Goal: Task Accomplishment & Management: Manage account settings

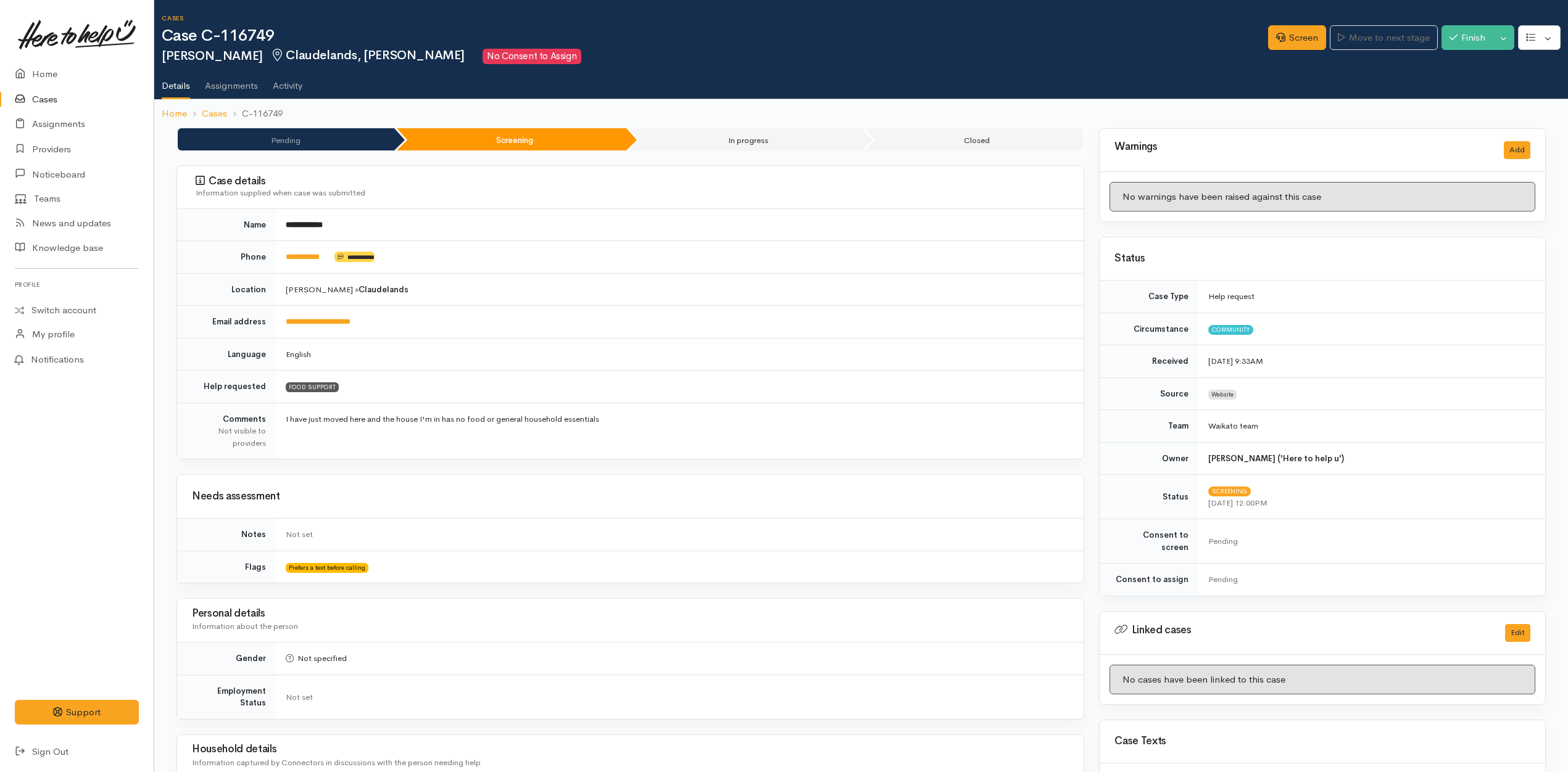
scroll to position [613, 0]
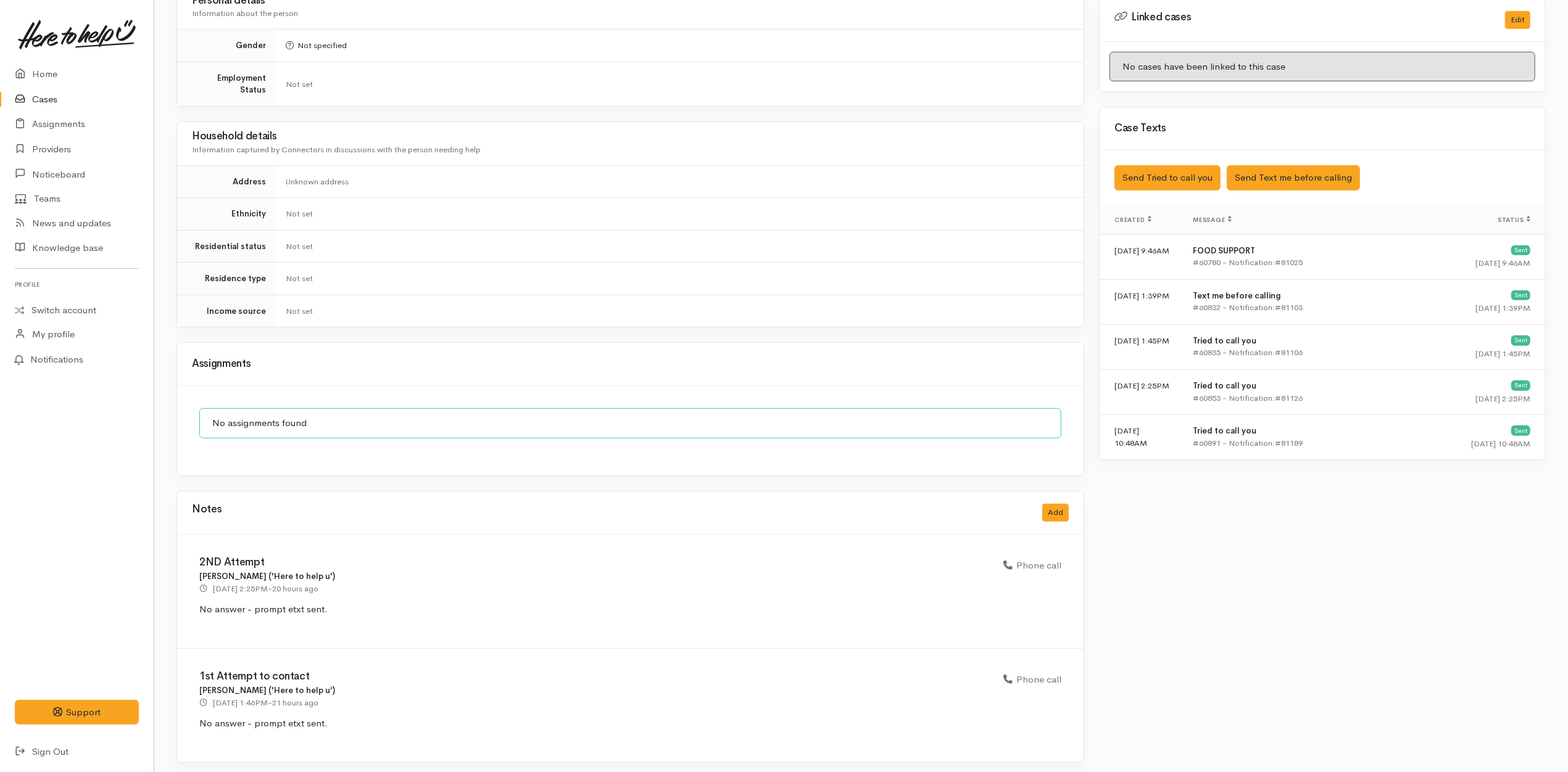
click at [1050, 500] on div "Notes Add" at bounding box center [630, 513] width 877 height 25
click at [1059, 504] on button "Add" at bounding box center [1055, 513] width 27 height 18
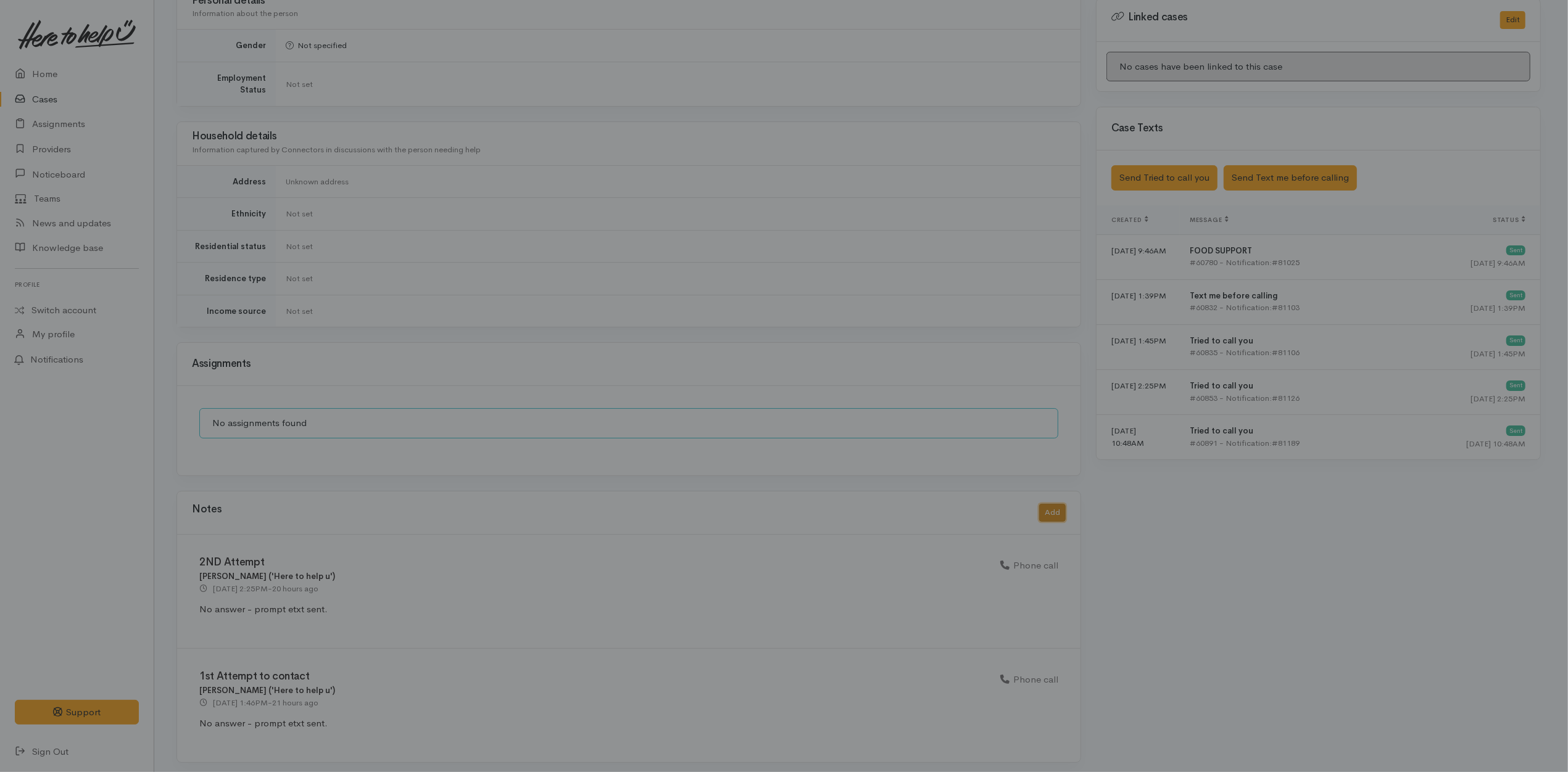
scroll to position [601, 0]
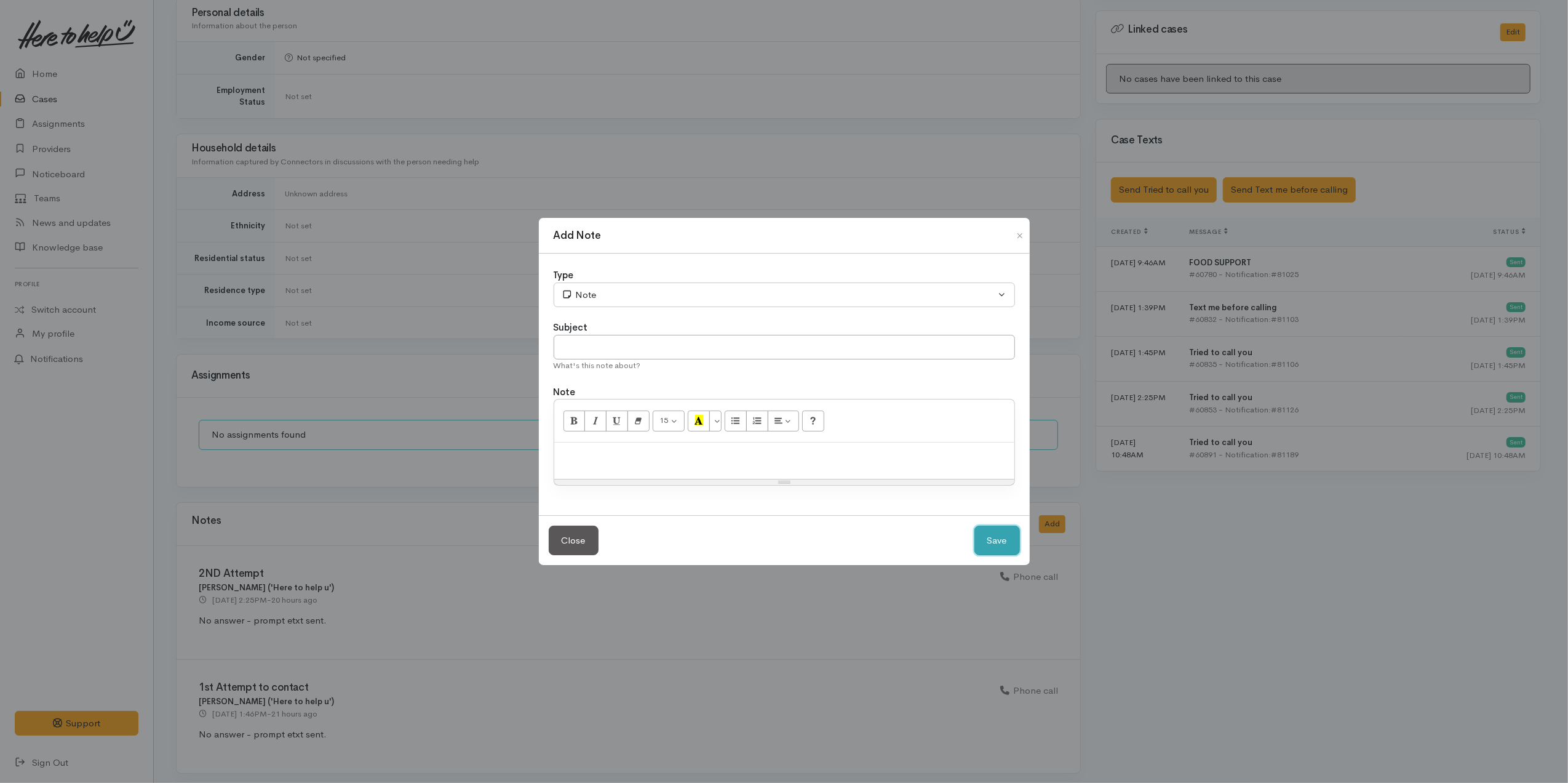
click at [1005, 537] on button "Save" at bounding box center [998, 540] width 46 height 30
click at [626, 457] on p at bounding box center [784, 455] width 448 height 14
paste div
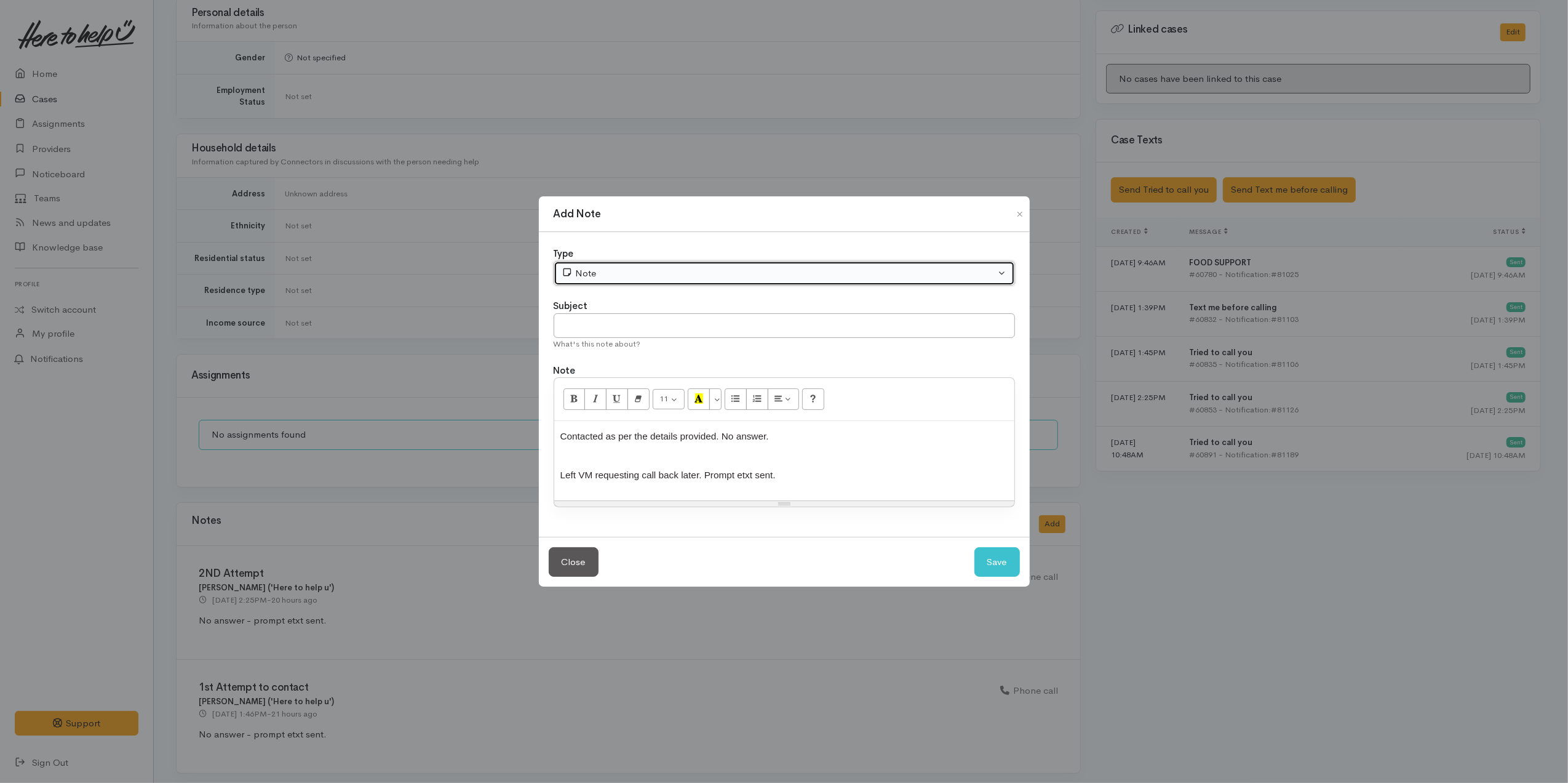
click at [598, 275] on div "Note" at bounding box center [778, 274] width 434 height 14
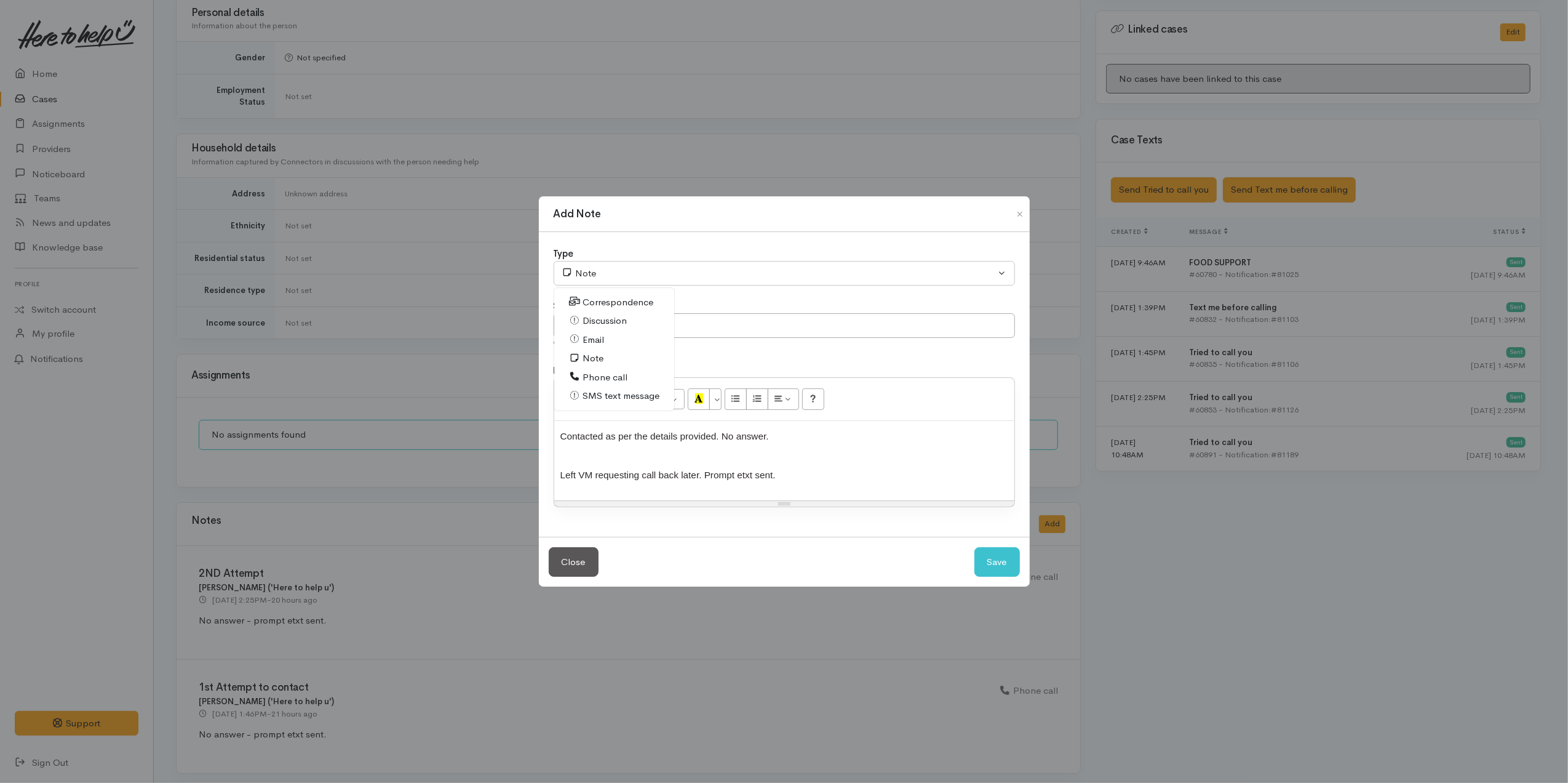
click at [622, 370] on span "Phone call" at bounding box center [605, 377] width 45 height 14
click at [1000, 561] on button "Save" at bounding box center [998, 562] width 46 height 30
select select "1"
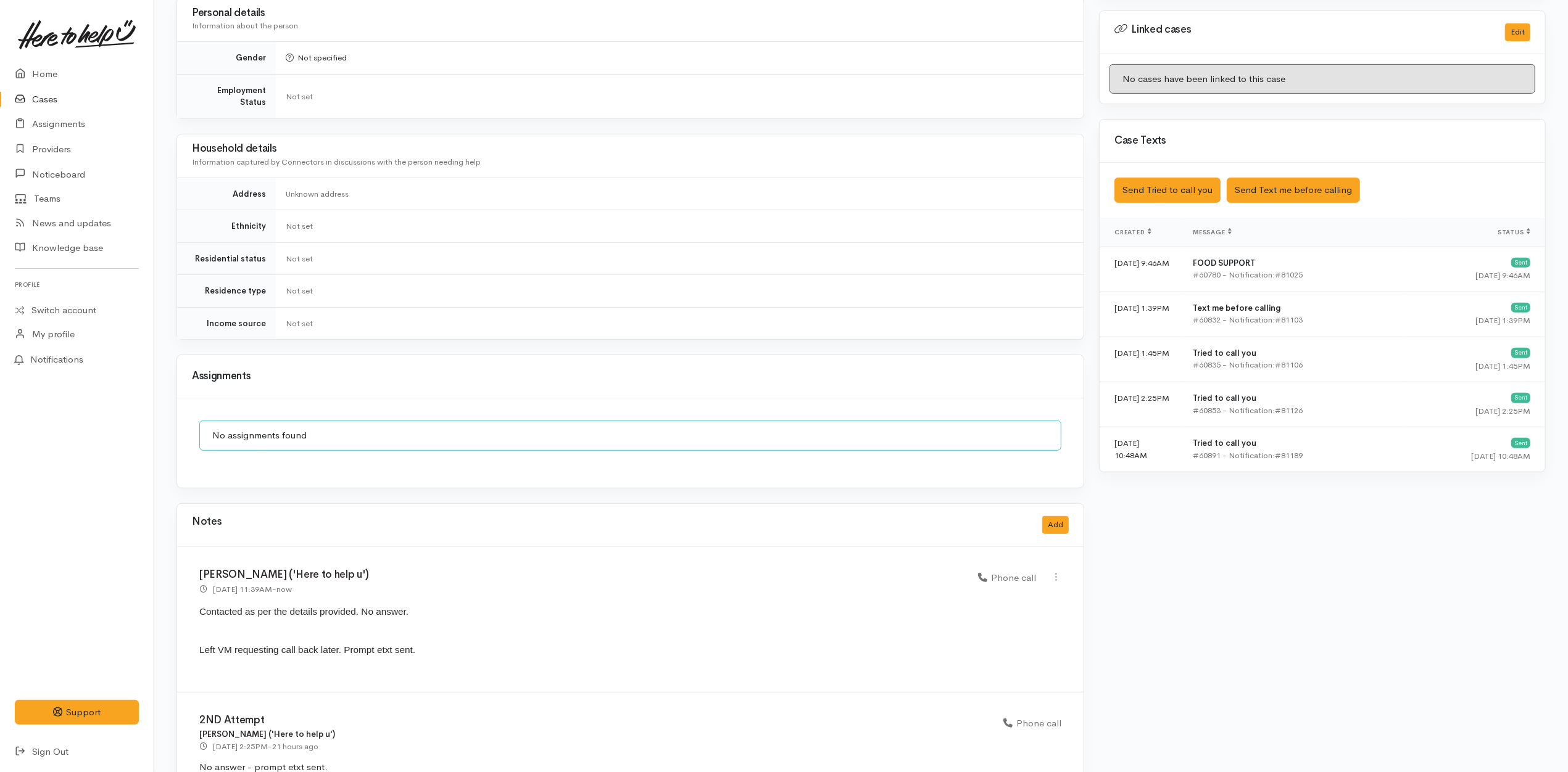
scroll to position [759, 0]
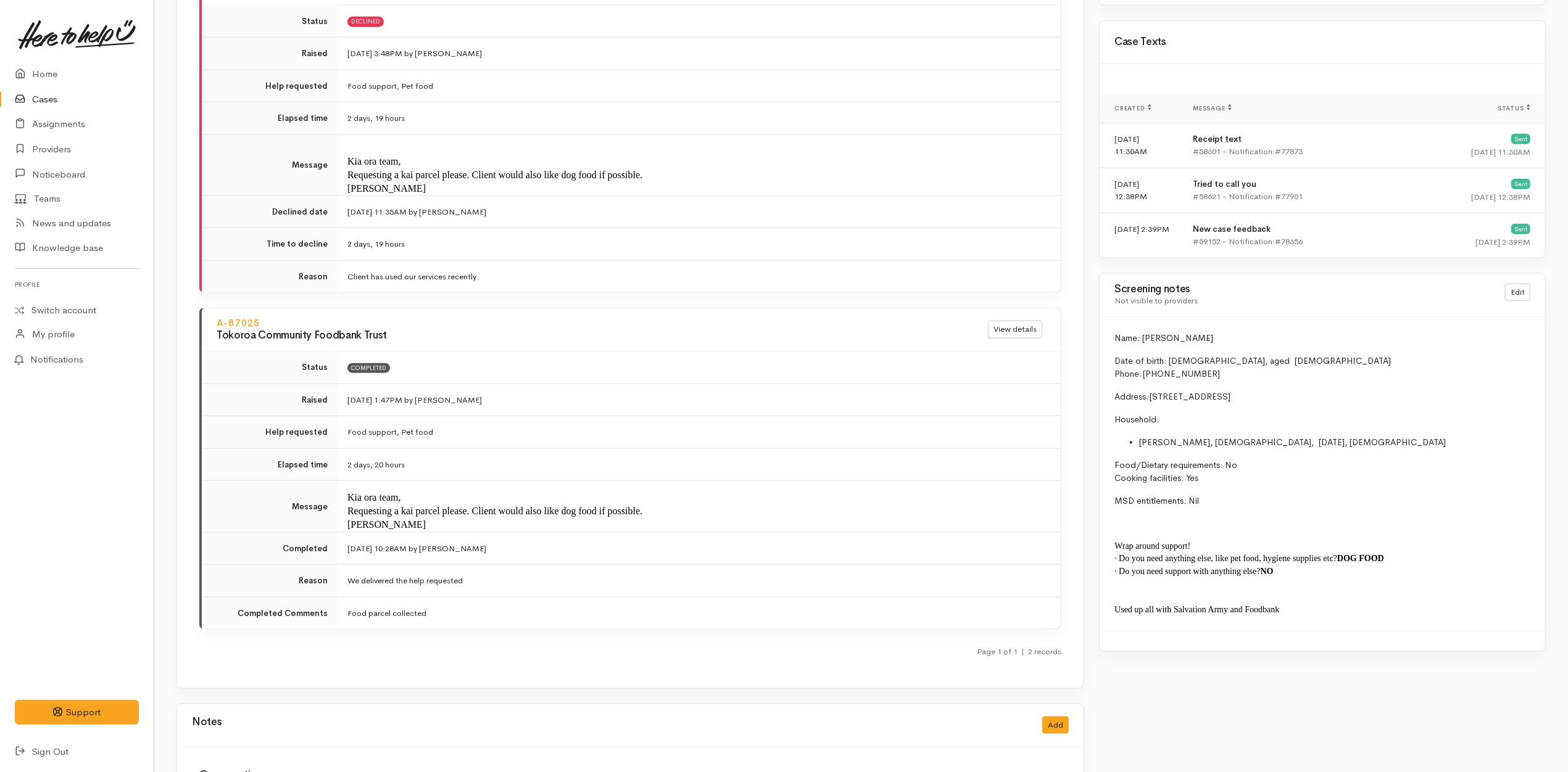
scroll to position [1374, 0]
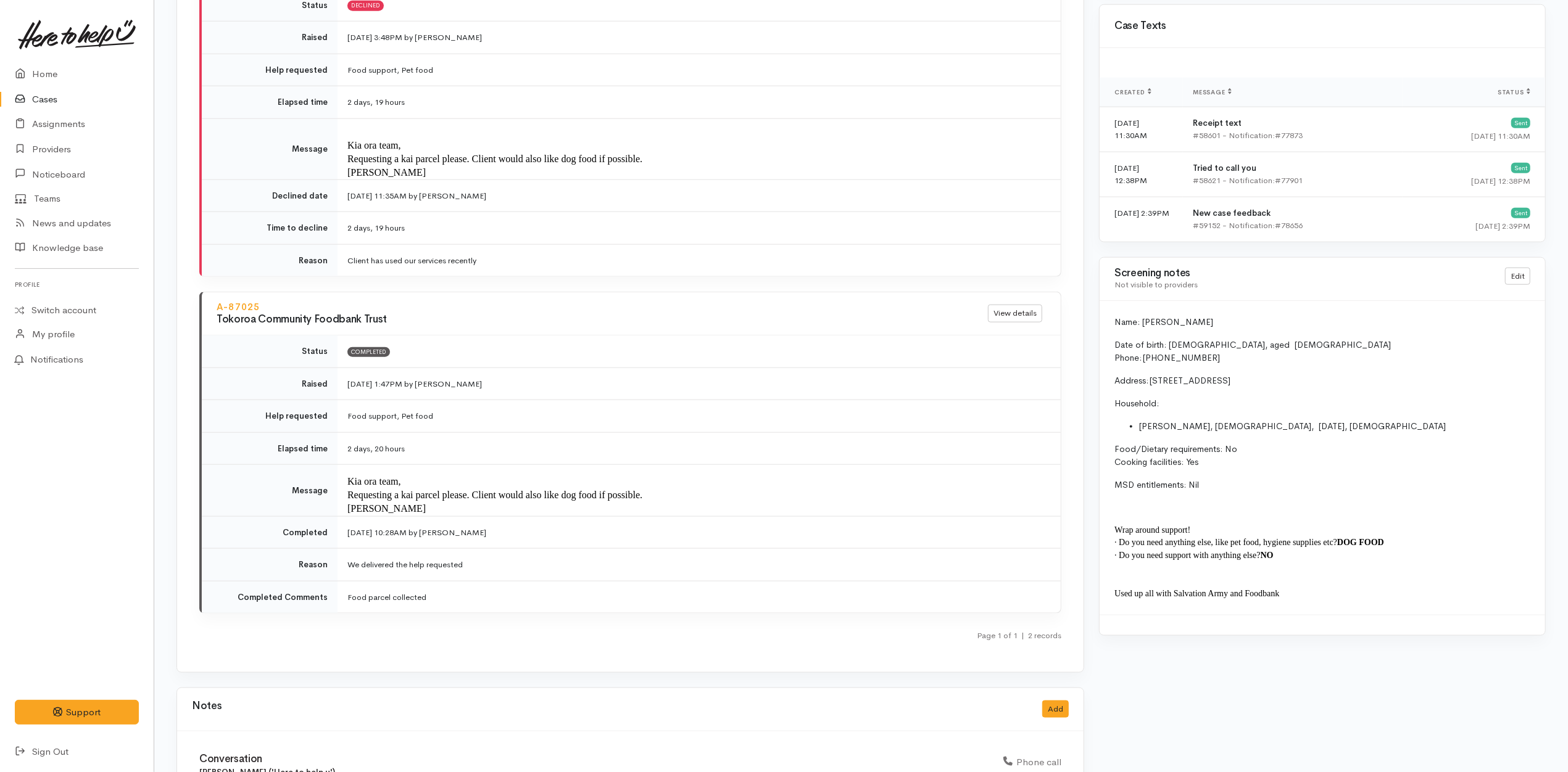
click at [102, 105] on link "Cases" at bounding box center [77, 99] width 154 height 25
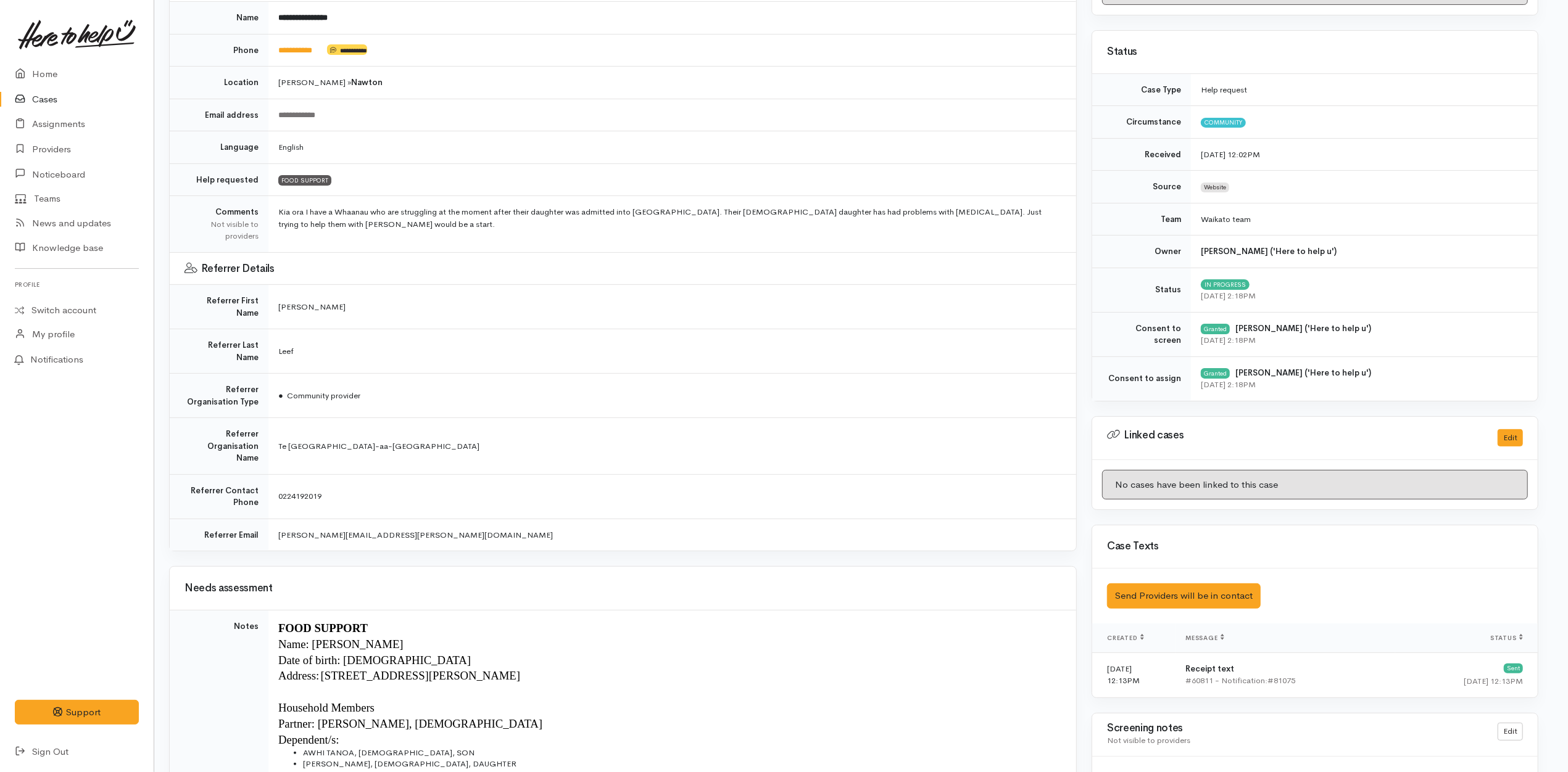
scroll to position [50, 8]
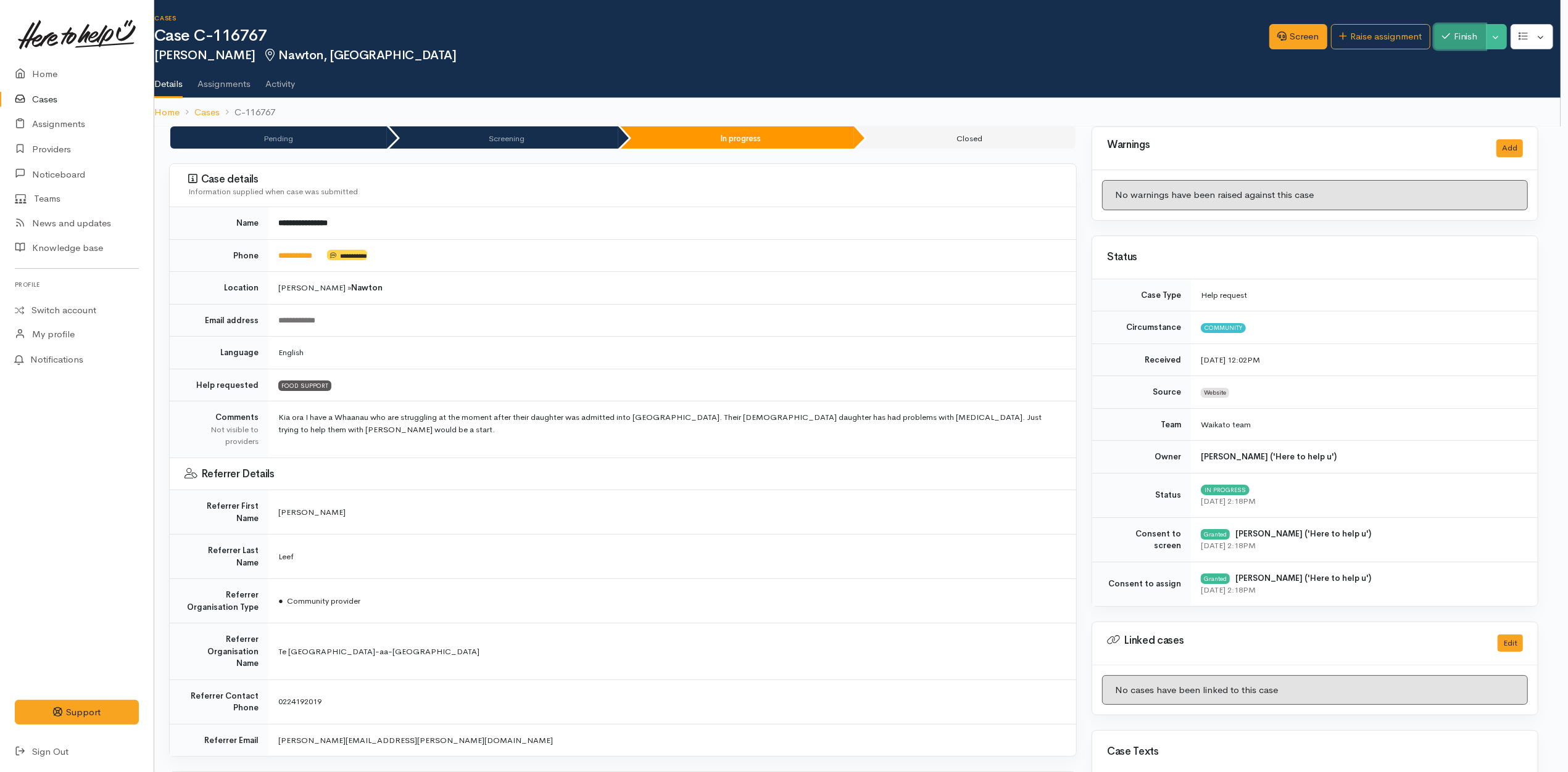
click at [1456, 45] on button "Finish" at bounding box center [1460, 37] width 52 height 25
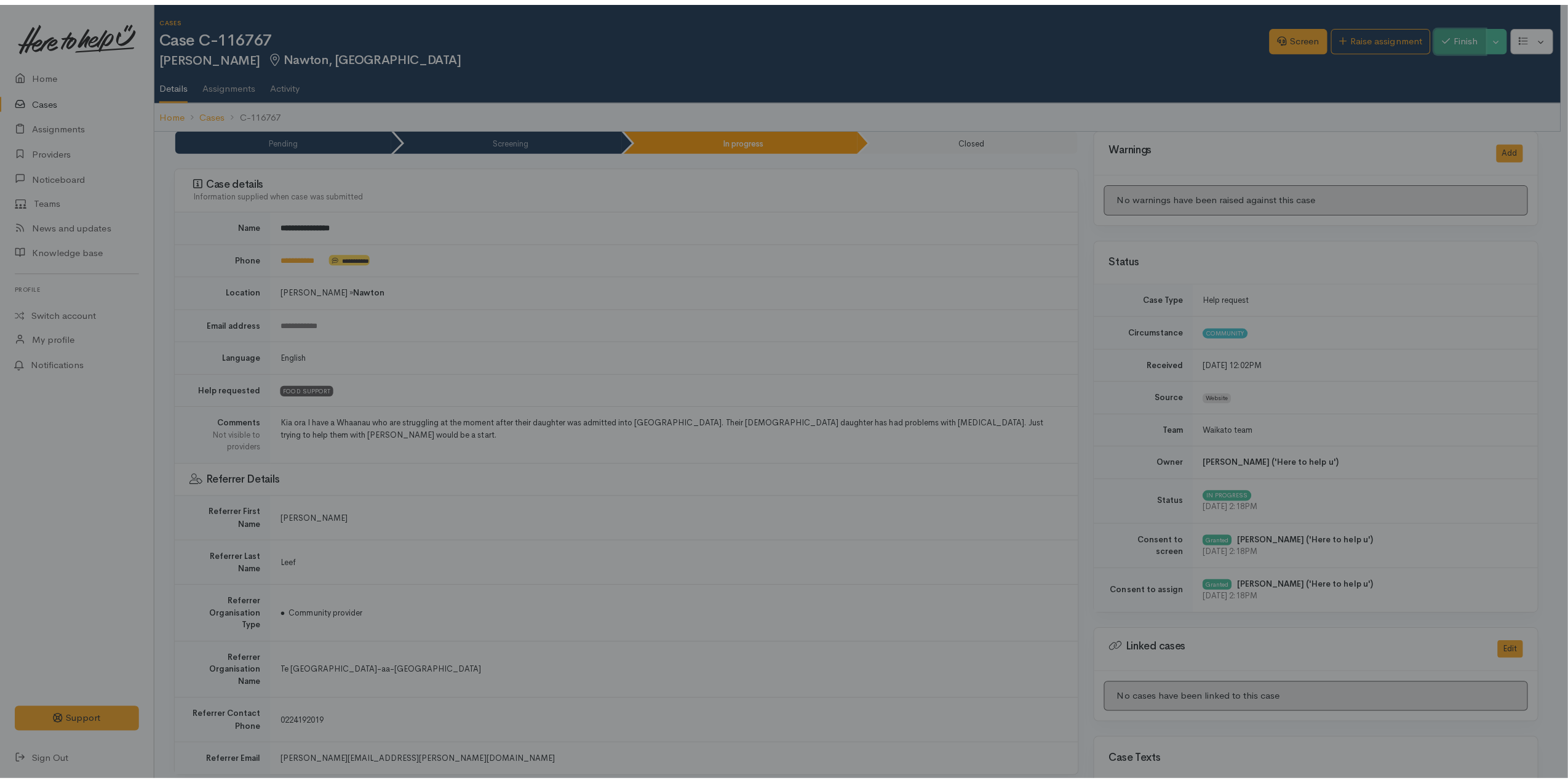
scroll to position [0, 3]
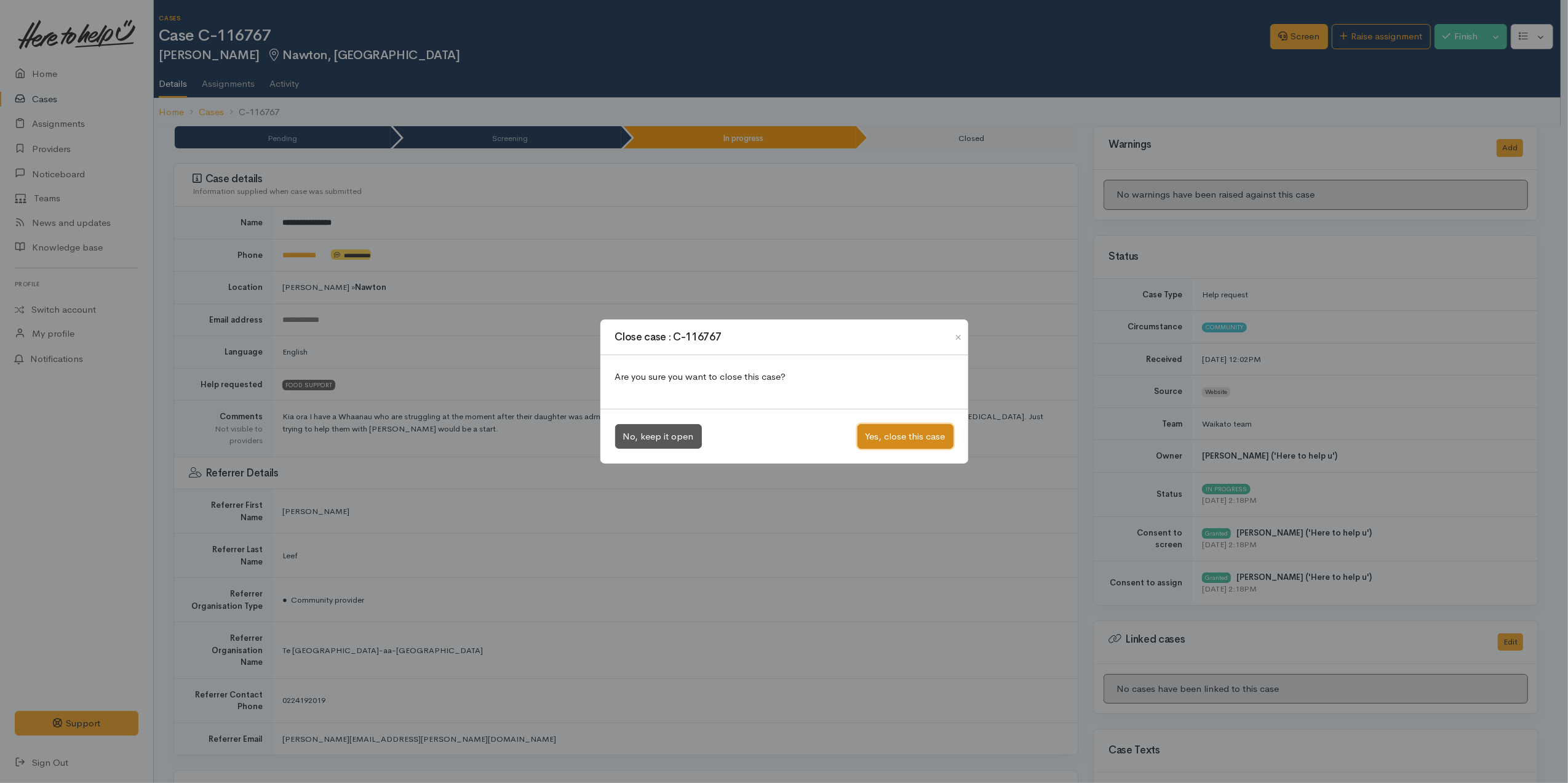
click at [884, 429] on button "Yes, close this case" at bounding box center [905, 437] width 96 height 25
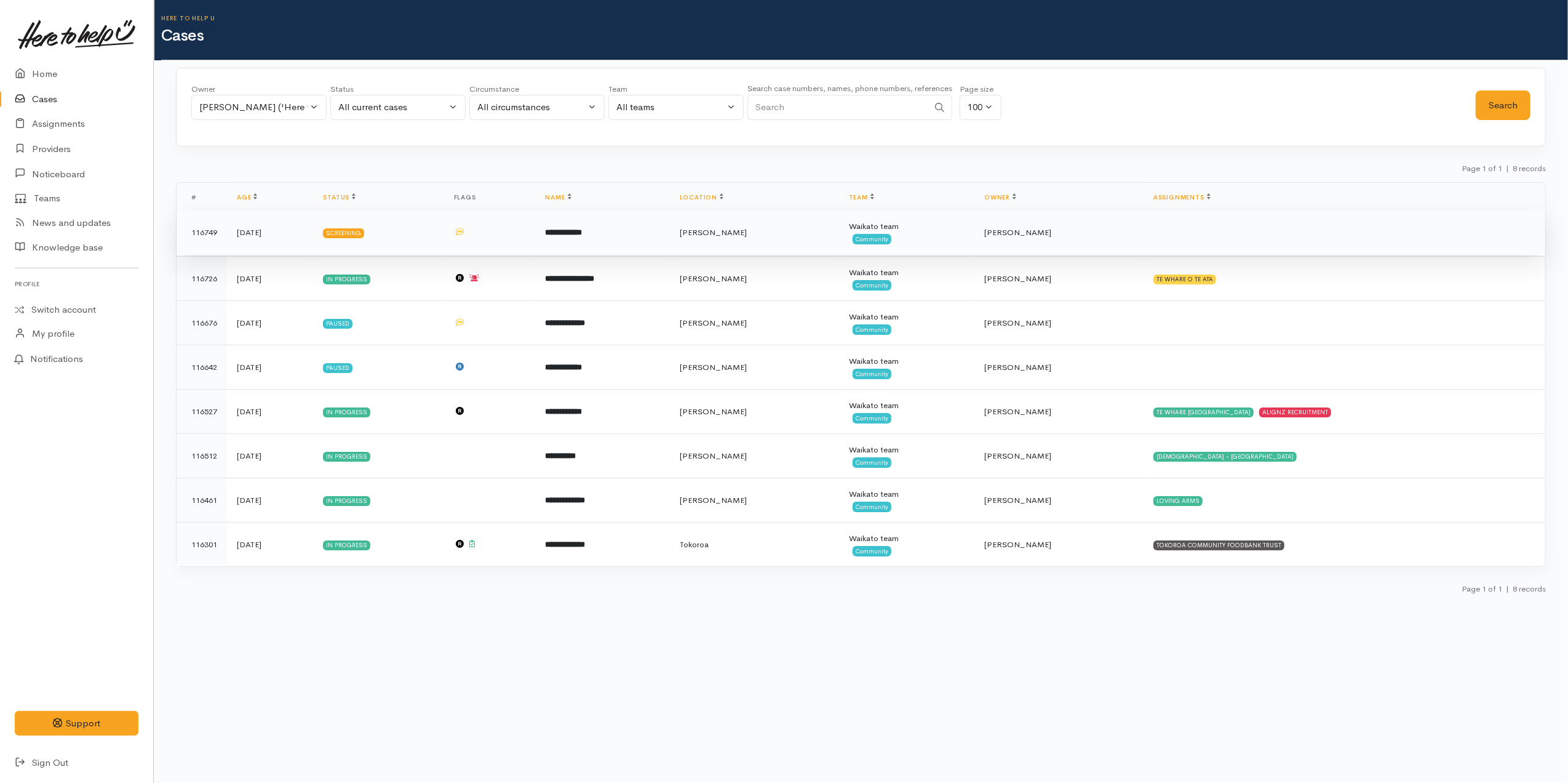
click at [579, 239] on td "**********" at bounding box center [602, 233] width 134 height 45
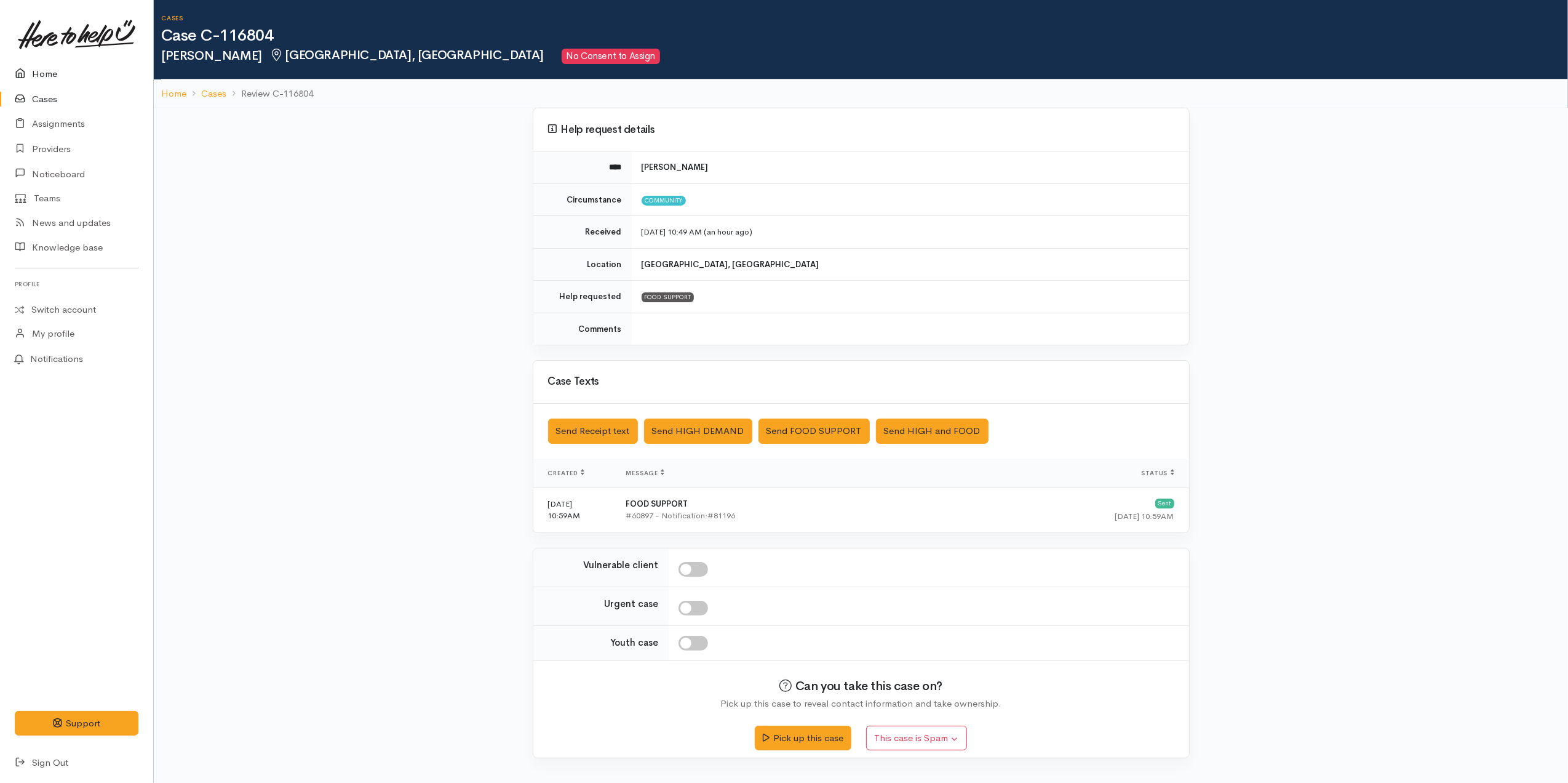
click at [50, 67] on link "Home" at bounding box center [76, 74] width 153 height 25
